Goal: Information Seeking & Learning: Learn about a topic

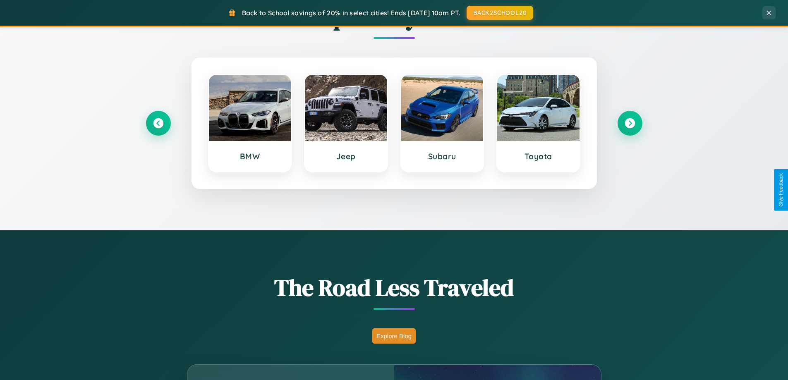
scroll to position [1591, 0]
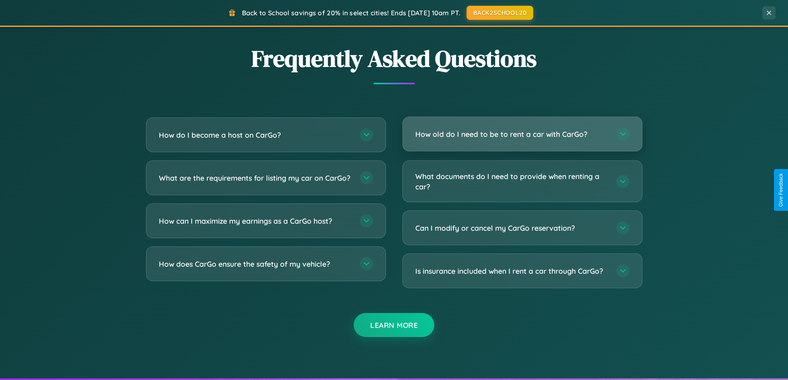
click at [522, 134] on h3 "How old do I need to be to rent a car with CarGo?" at bounding box center [511, 134] width 193 height 10
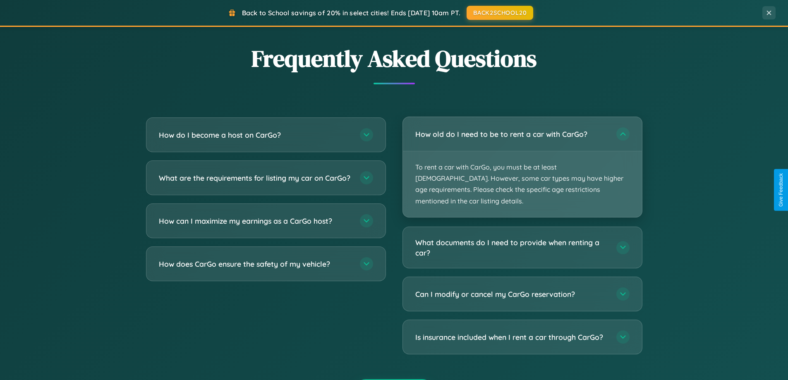
click at [522, 161] on p "To rent a car with CarGo, you must be at least [DEMOGRAPHIC_DATA]. However, som…" at bounding box center [522, 184] width 239 height 66
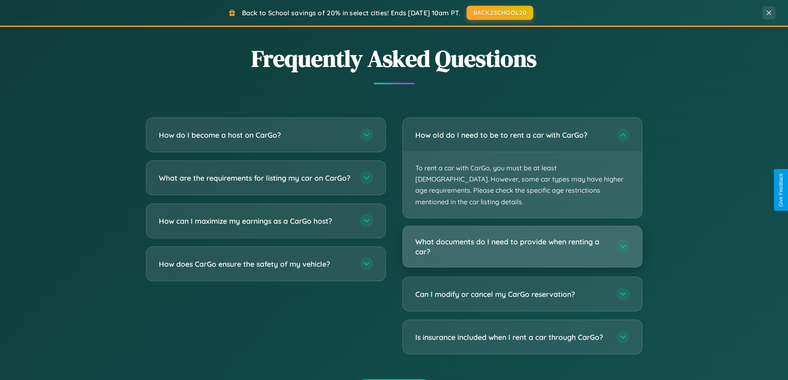
click at [522, 236] on h3 "What documents do I need to provide when renting a car?" at bounding box center [511, 246] width 193 height 20
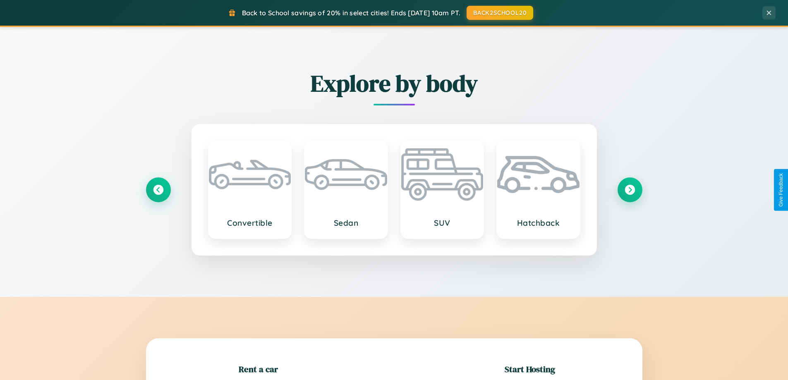
scroll to position [179, 0]
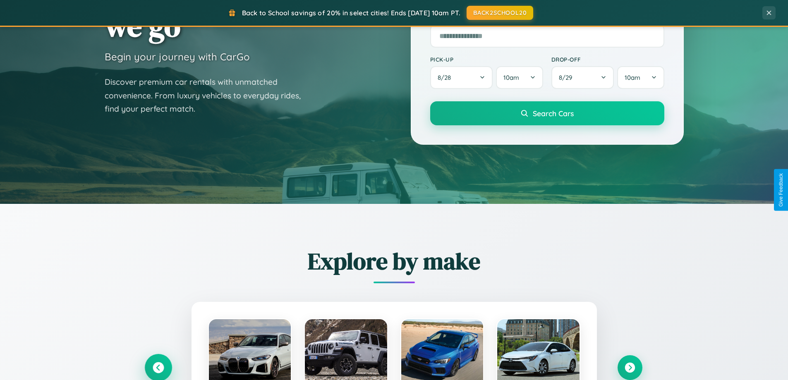
click at [158, 368] on icon at bounding box center [158, 367] width 11 height 11
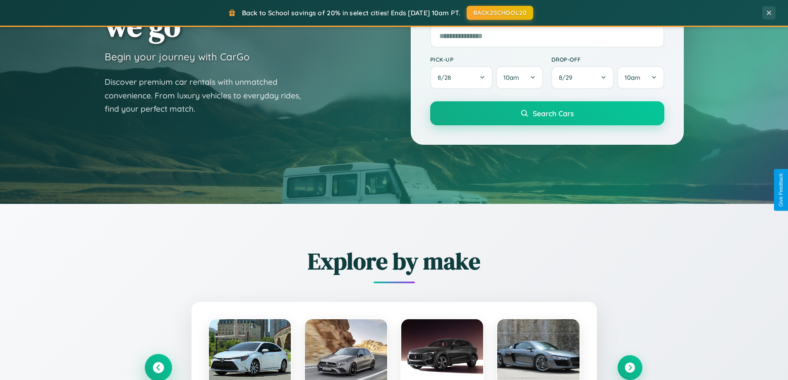
click at [158, 367] on icon at bounding box center [158, 368] width 14 height 14
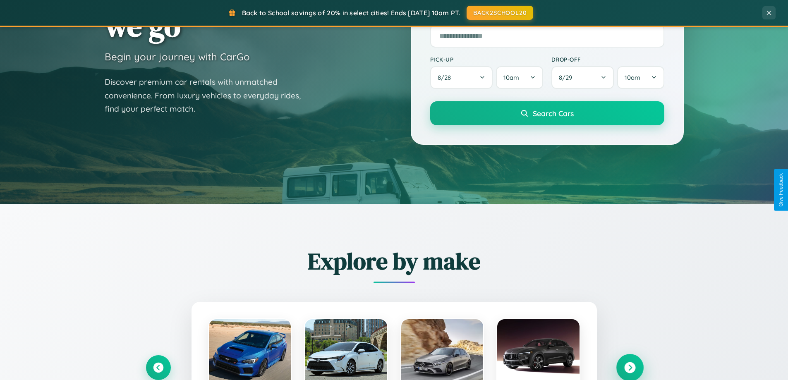
click at [629, 368] on icon at bounding box center [629, 367] width 11 height 11
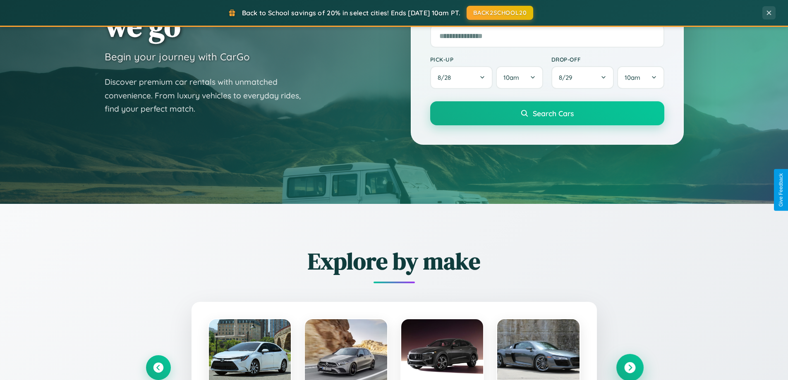
click at [629, 367] on icon at bounding box center [629, 367] width 11 height 11
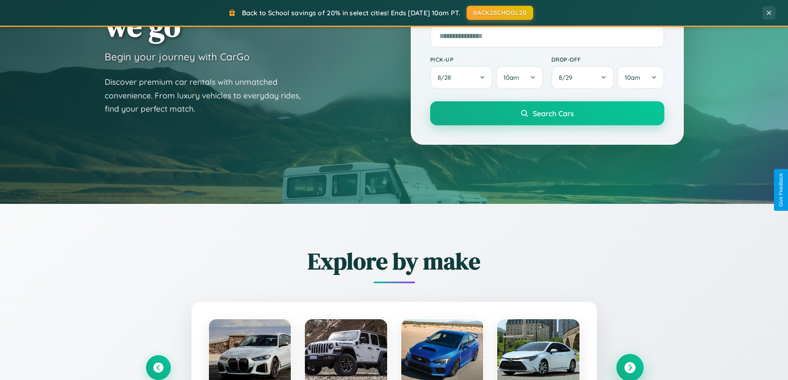
scroll to position [0, 0]
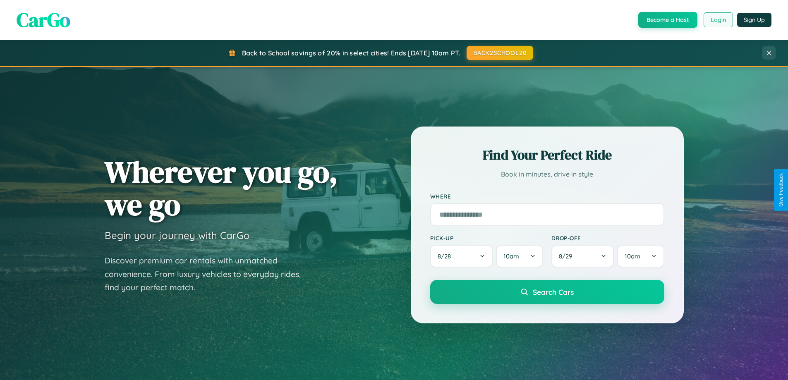
click at [717, 20] on button "Login" at bounding box center [717, 19] width 29 height 15
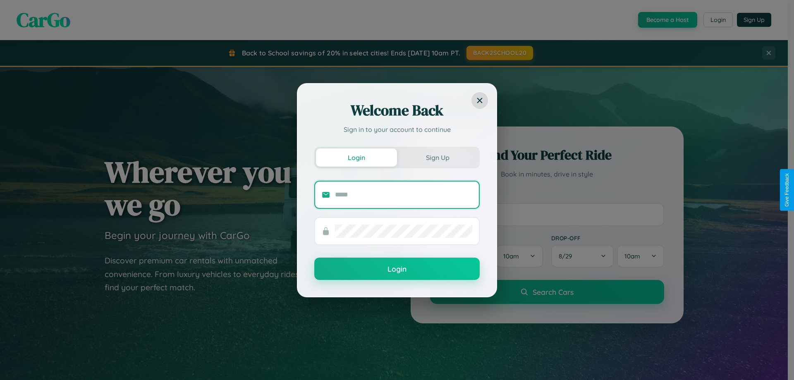
click at [403, 194] on input "text" at bounding box center [403, 194] width 137 height 13
type input "**********"
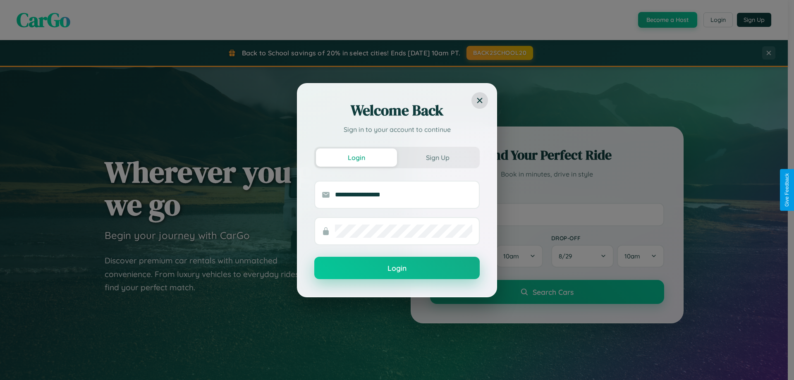
click at [397, 268] on button "Login" at bounding box center [396, 268] width 165 height 22
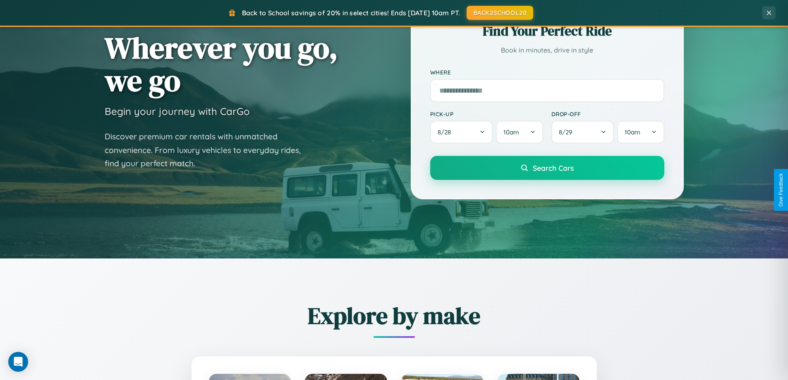
scroll to position [569, 0]
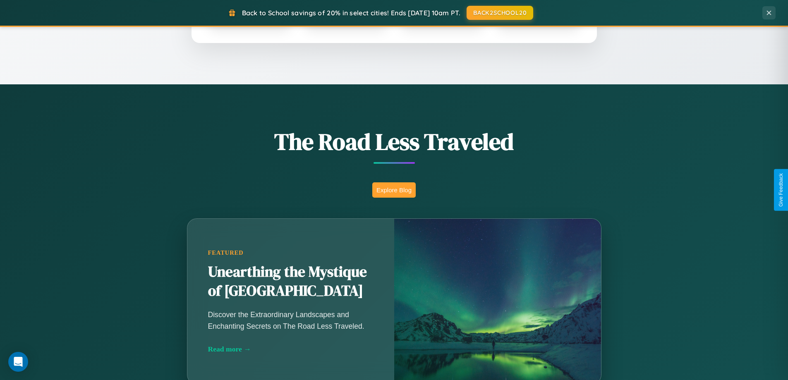
click at [394, 190] on button "Explore Blog" at bounding box center [393, 189] width 43 height 15
